Goal: Transaction & Acquisition: Purchase product/service

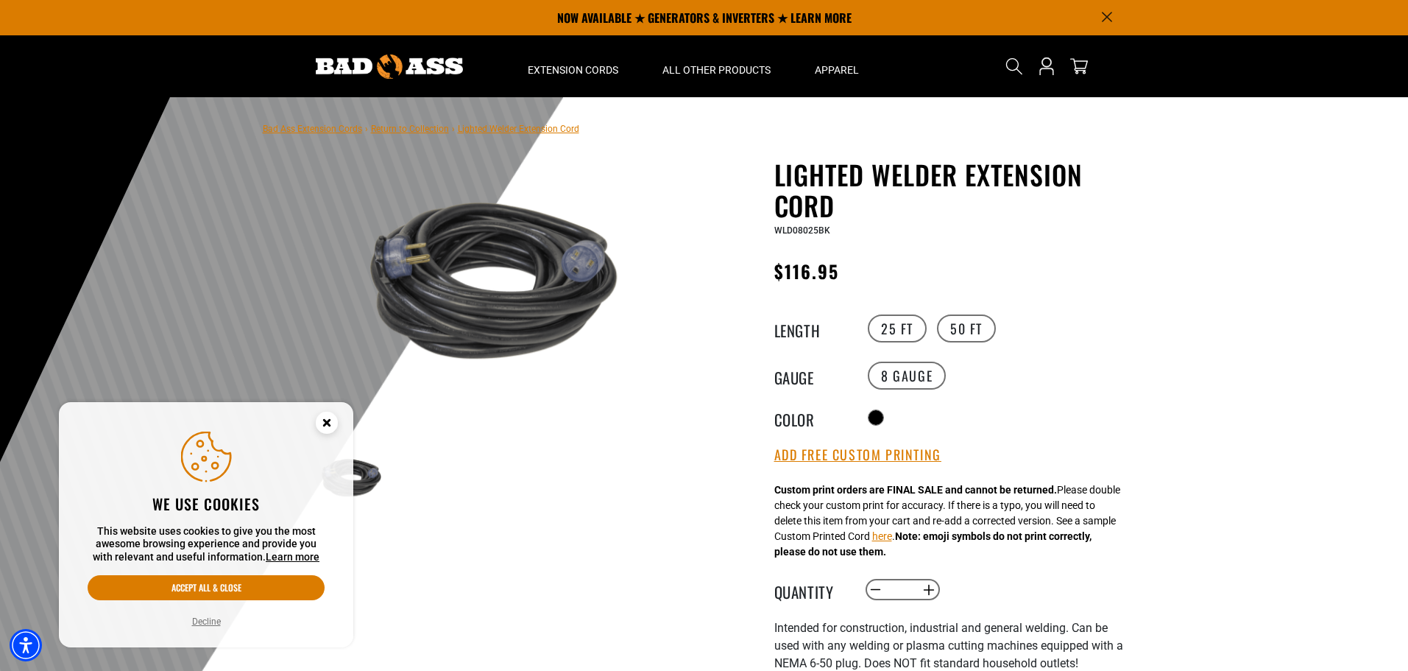
click at [333, 420] on circle "Close this option" at bounding box center [327, 422] width 22 height 22
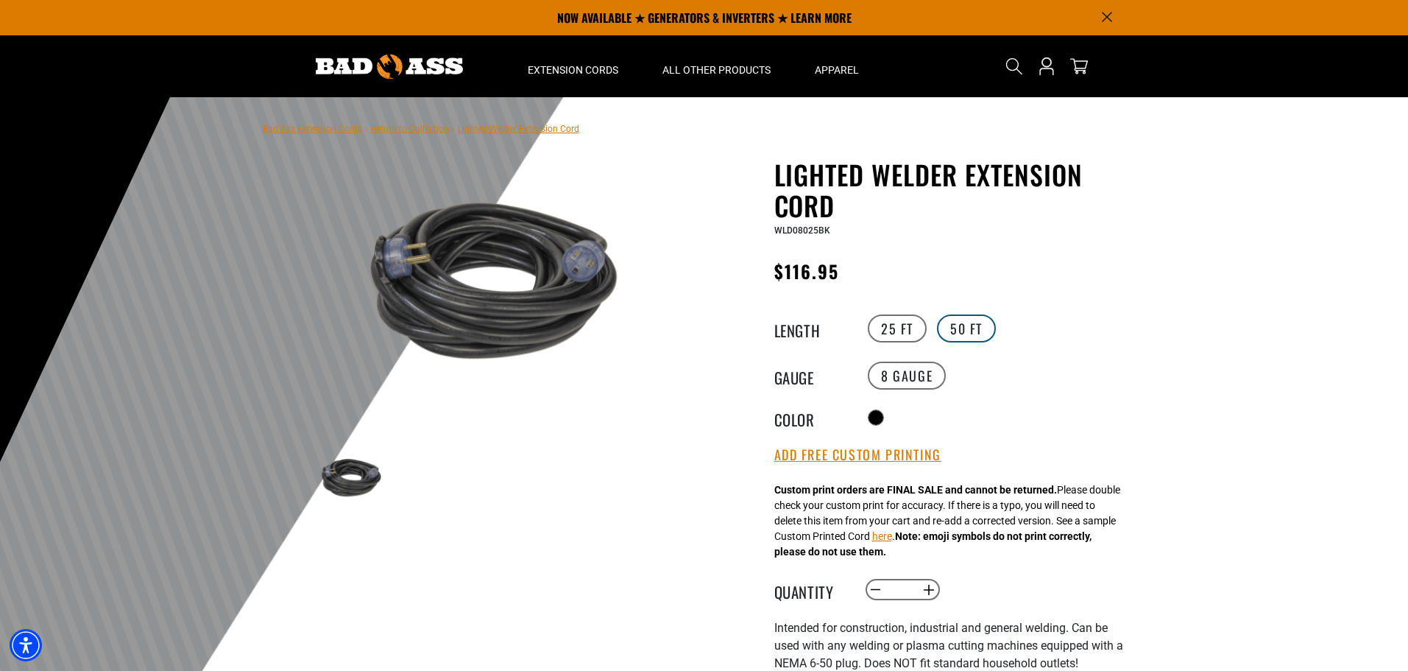
click at [967, 328] on label "50 FT" at bounding box center [966, 328] width 59 height 28
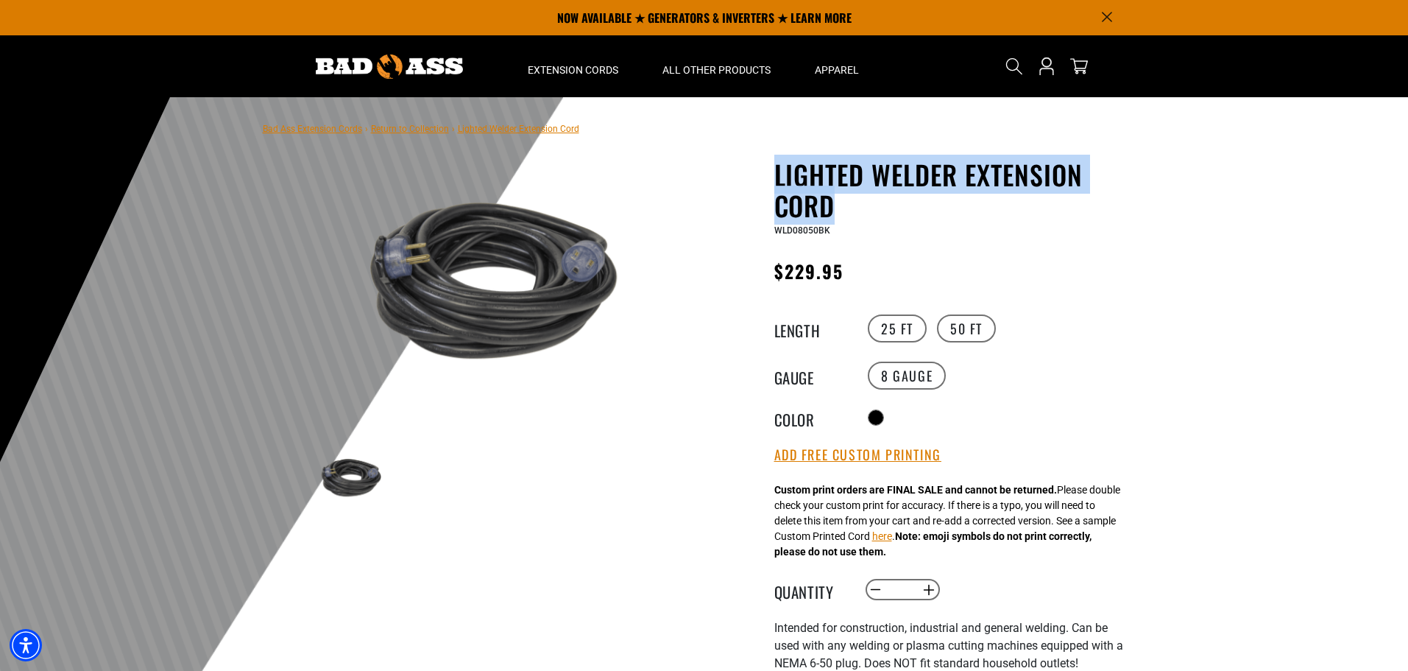
drag, startPoint x: 772, startPoint y: 172, endPoint x: 926, endPoint y: 187, distance: 154.6
click at [973, 205] on div "Lighted Welder Extension Cord Lighted Welder Extension Cord WLD08050BK Regular …" at bounding box center [926, 579] width 420 height 841
copy h1 "Lighted Welder Extension Cord"
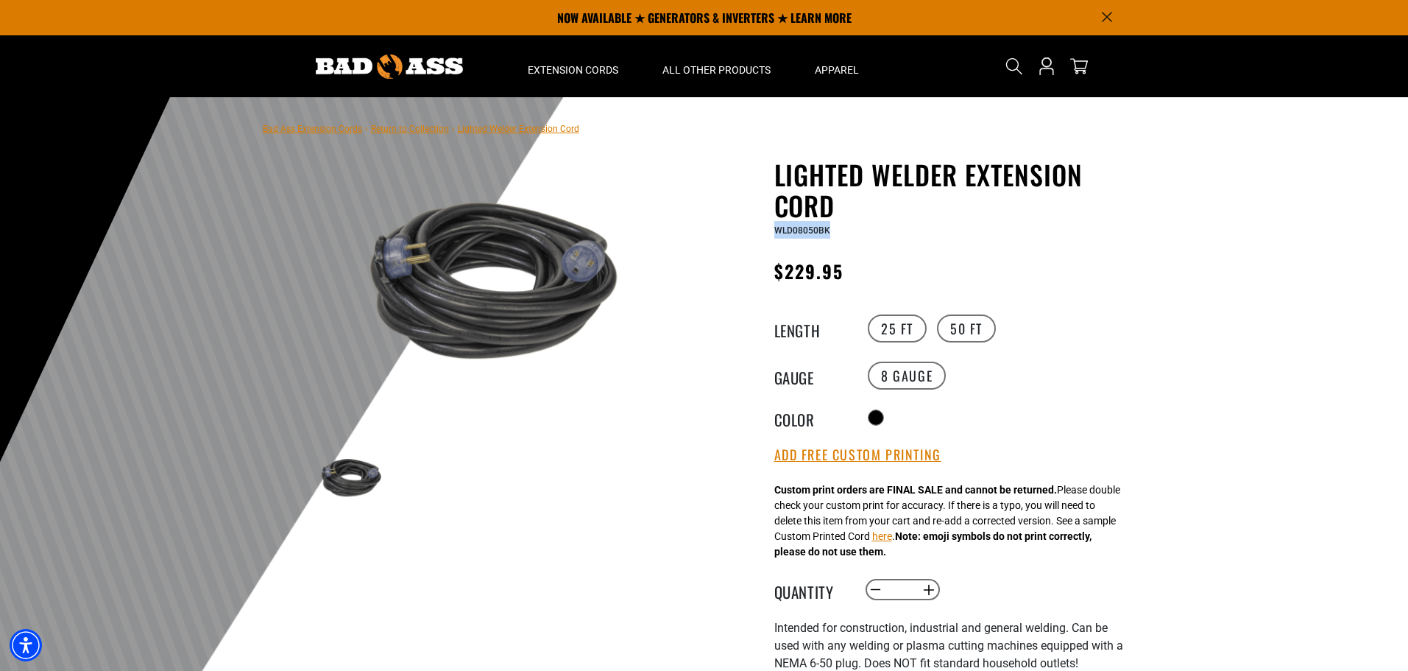
drag, startPoint x: 771, startPoint y: 231, endPoint x: 824, endPoint y: 230, distance: 53.0
click at [836, 234] on div "Lighted Welder Extension Cord Lighted Welder Extension Cord WLD08050BK Regular …" at bounding box center [926, 579] width 420 height 841
copy span "WLD08050BK"
click at [596, 517] on main-product-gallery "1 of 1 Previous Next Previous Next 1 2" at bounding box center [484, 370] width 420 height 423
